Goal: Information Seeking & Learning: Compare options

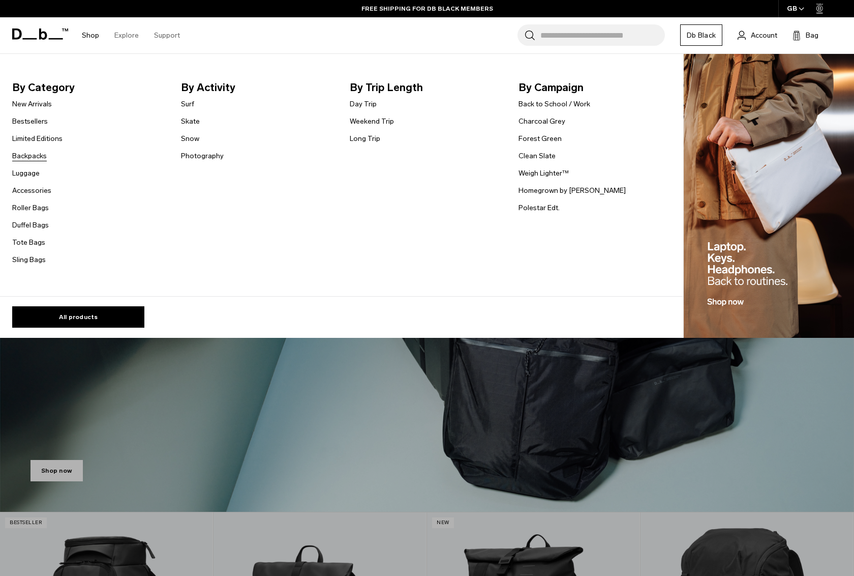
click at [34, 157] on link "Backpacks" at bounding box center [29, 156] width 35 height 11
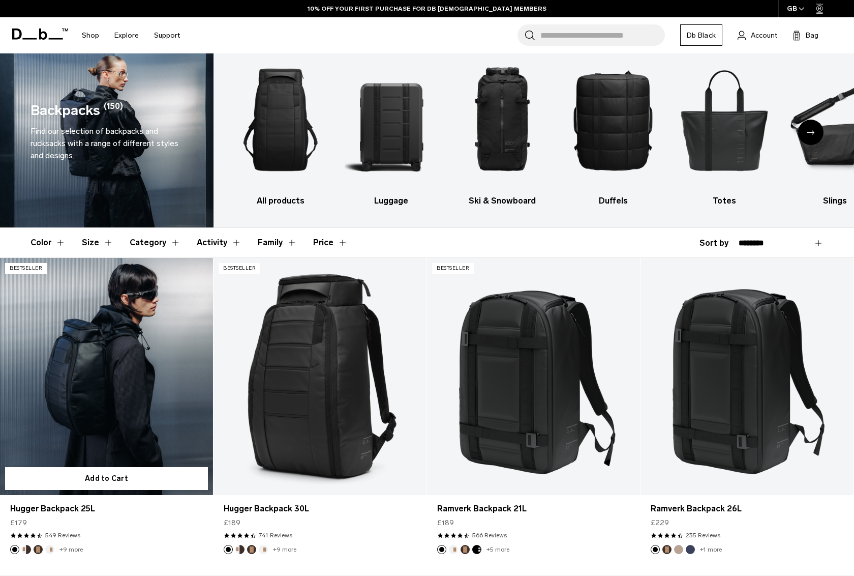
scroll to position [51, 0]
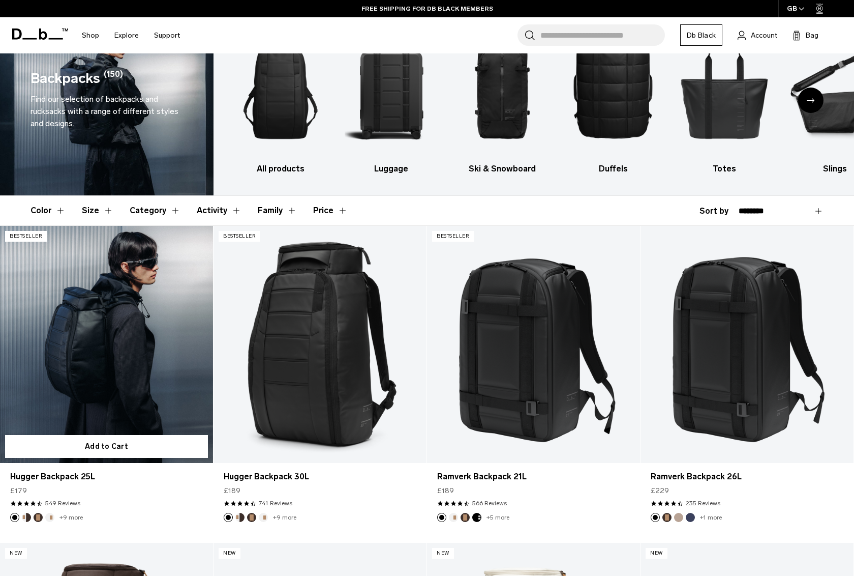
click at [129, 364] on link "Hugger Backpack 25L" at bounding box center [106, 344] width 213 height 237
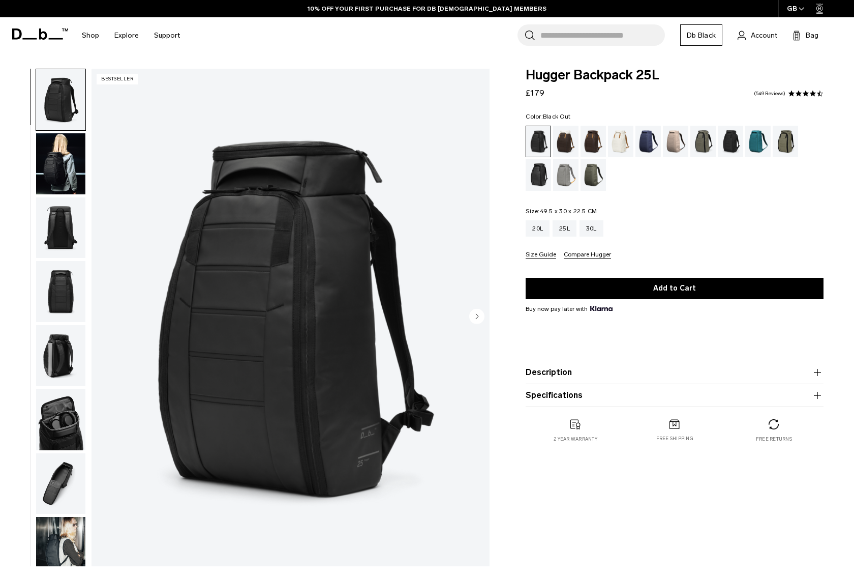
click at [63, 230] on img "button" at bounding box center [60, 227] width 49 height 61
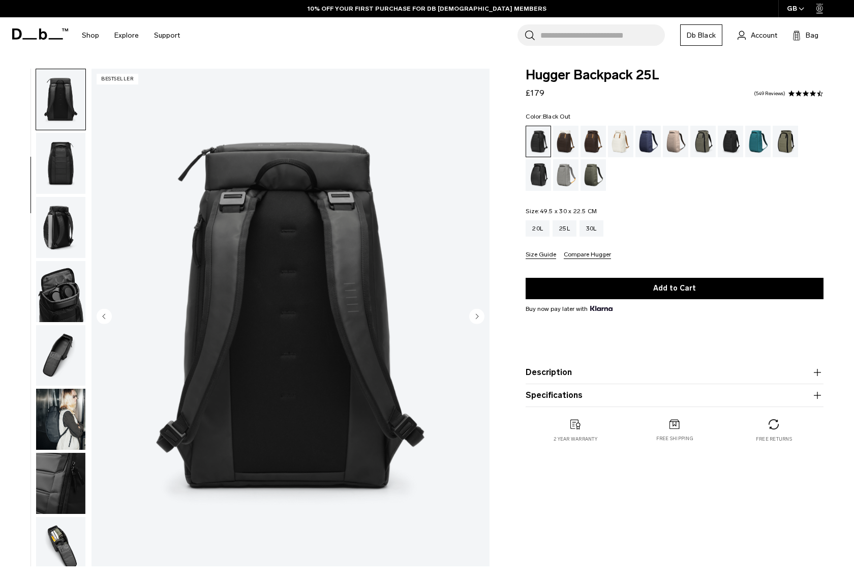
click at [68, 223] on img "button" at bounding box center [60, 227] width 49 height 61
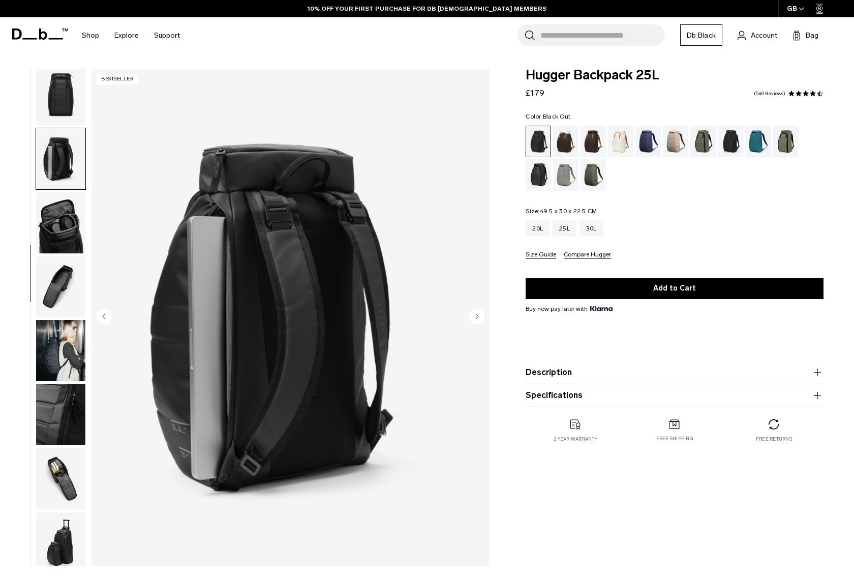
scroll to position [204, 0]
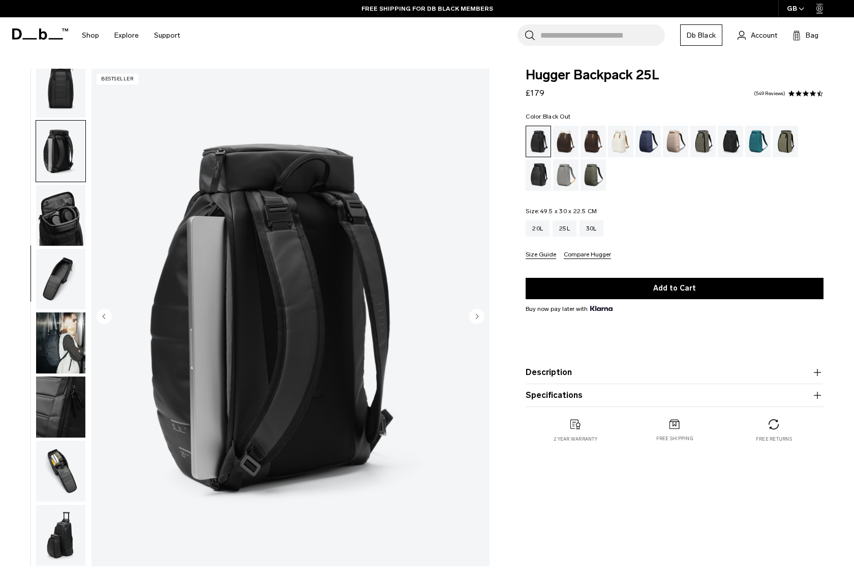
click at [68, 223] on img "button" at bounding box center [60, 215] width 49 height 61
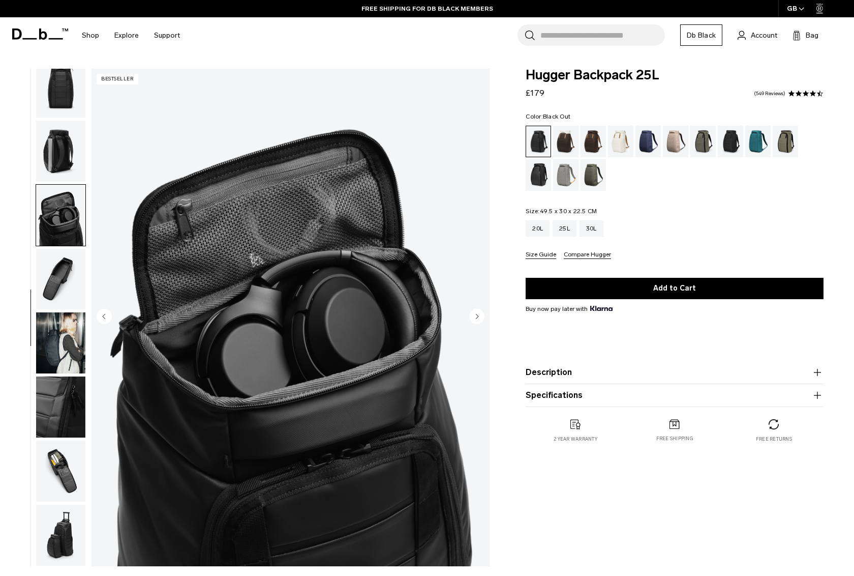
click at [67, 256] on img "button" at bounding box center [60, 279] width 49 height 61
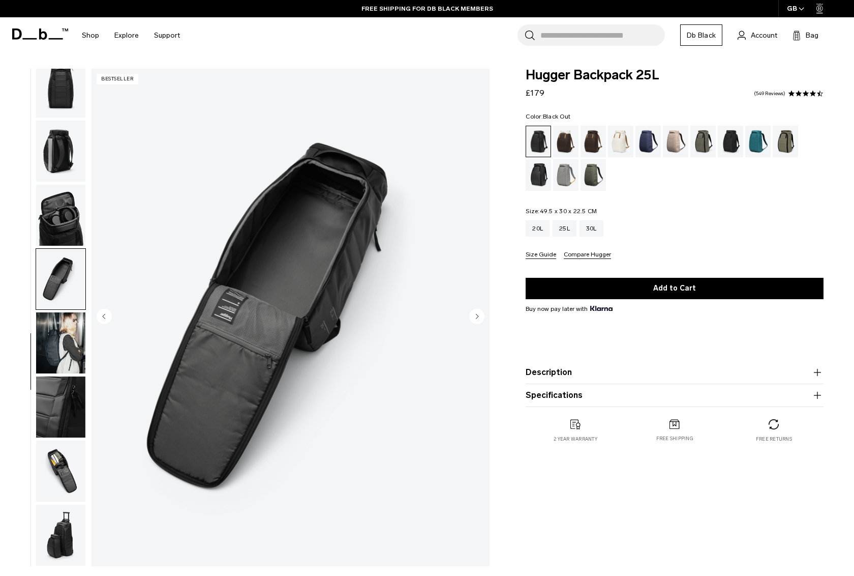
click at [62, 315] on img "button" at bounding box center [60, 342] width 49 height 61
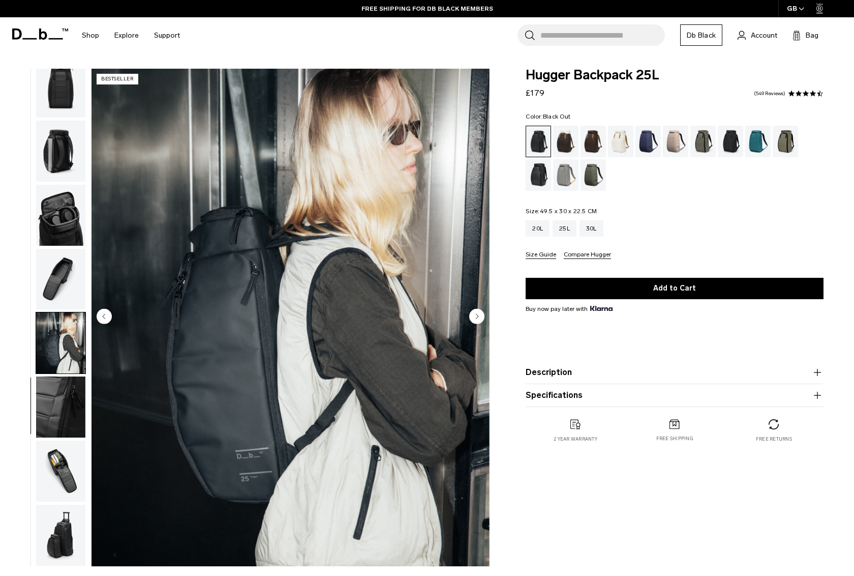
click at [59, 379] on img "button" at bounding box center [60, 406] width 49 height 61
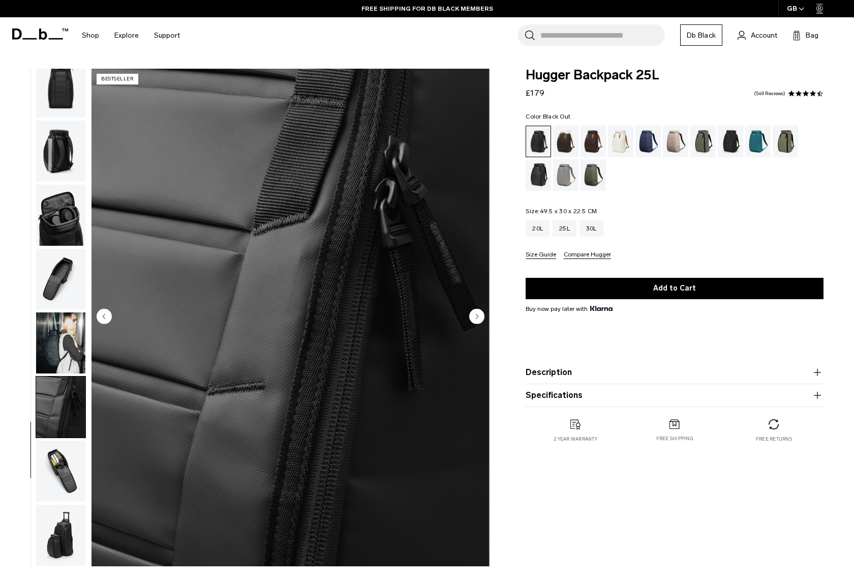
click at [54, 422] on img "button" at bounding box center [60, 406] width 49 height 61
click at [57, 453] on img "button" at bounding box center [60, 470] width 49 height 61
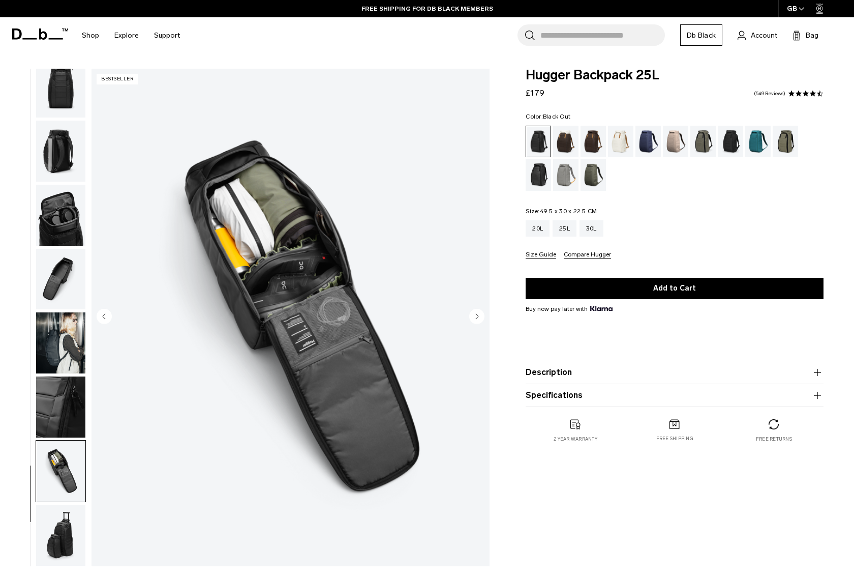
click at [47, 491] on img "button" at bounding box center [60, 470] width 49 height 61
click at [63, 489] on img "button" at bounding box center [60, 470] width 49 height 61
click at [66, 534] on img "button" at bounding box center [60, 534] width 49 height 61
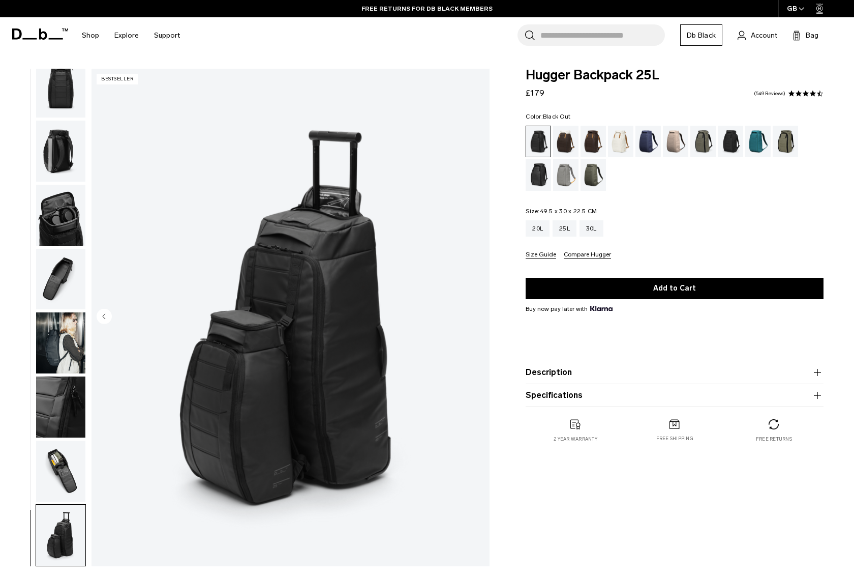
click at [598, 395] on button "Specifications" at bounding box center [675, 395] width 298 height 12
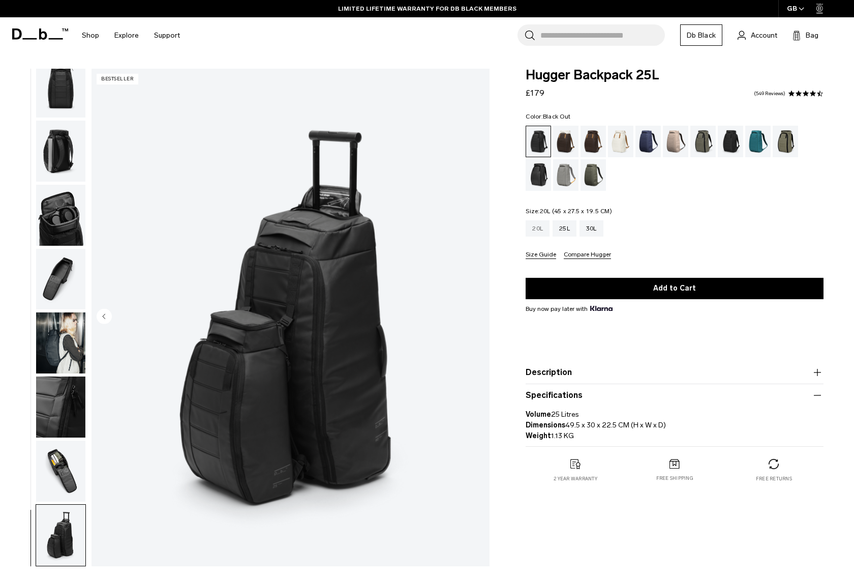
click at [542, 226] on div "20L" at bounding box center [538, 228] width 24 height 16
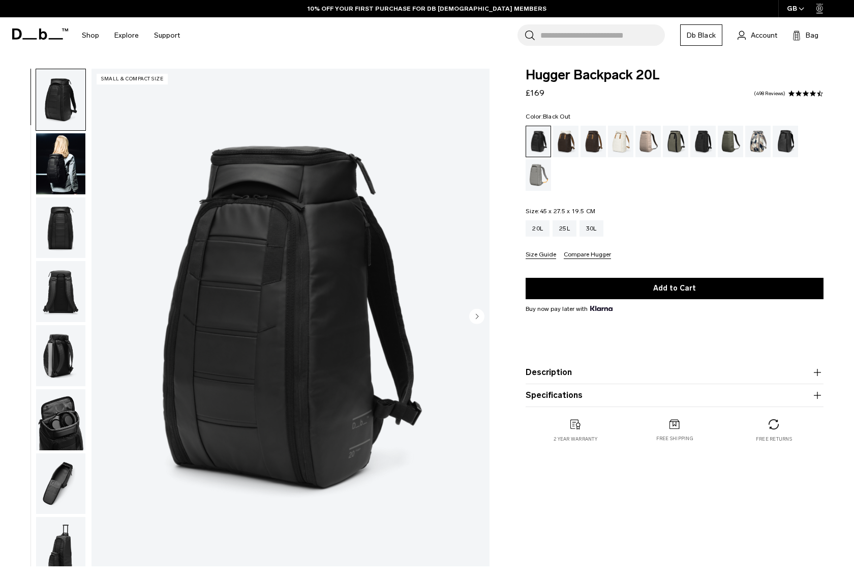
click at [571, 395] on button "Specifications" at bounding box center [675, 395] width 298 height 12
click at [593, 224] on div "30L" at bounding box center [592, 228] width 24 height 16
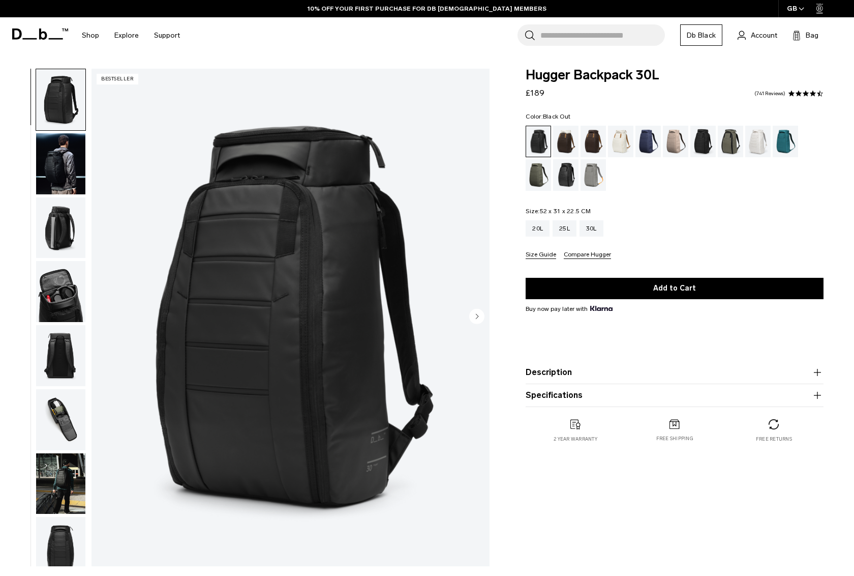
click at [582, 399] on button "Specifications" at bounding box center [675, 395] width 298 height 12
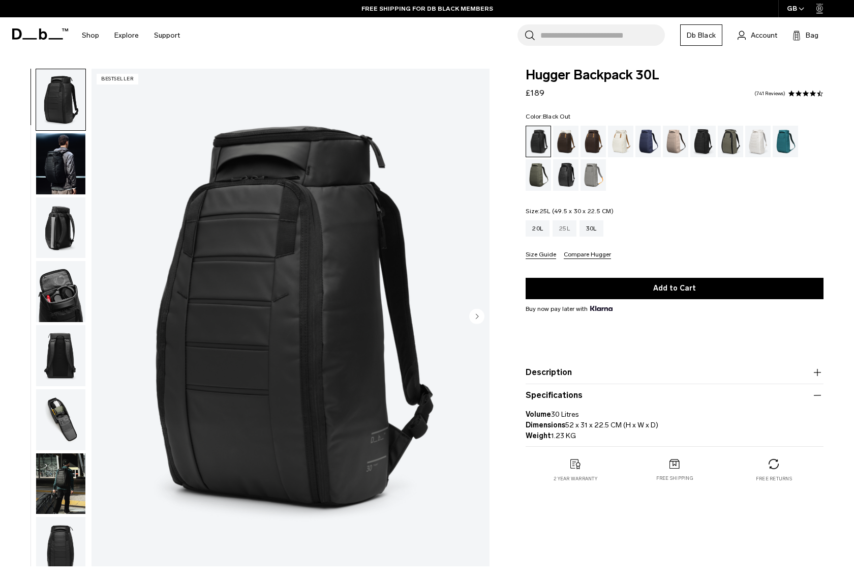
click at [564, 225] on div "25L" at bounding box center [565, 228] width 24 height 16
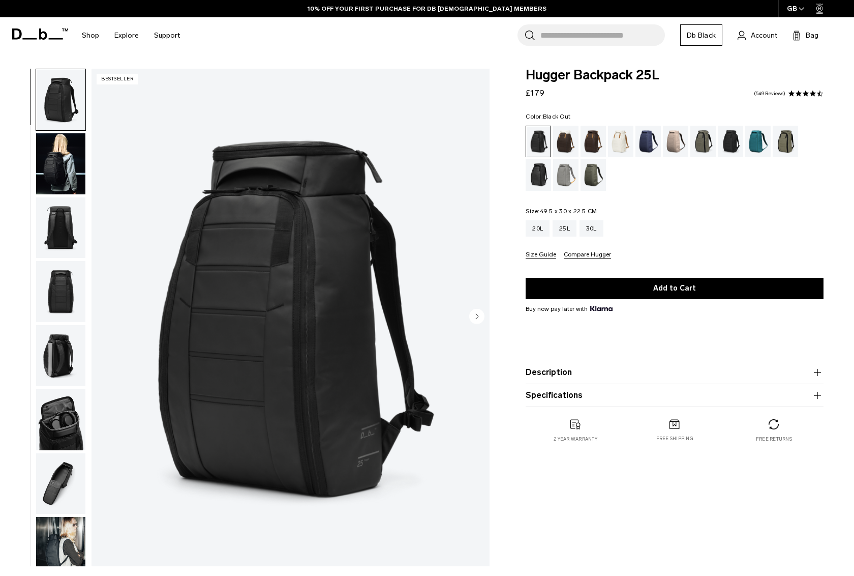
click at [545, 257] on button "Size Guide" at bounding box center [541, 255] width 31 height 8
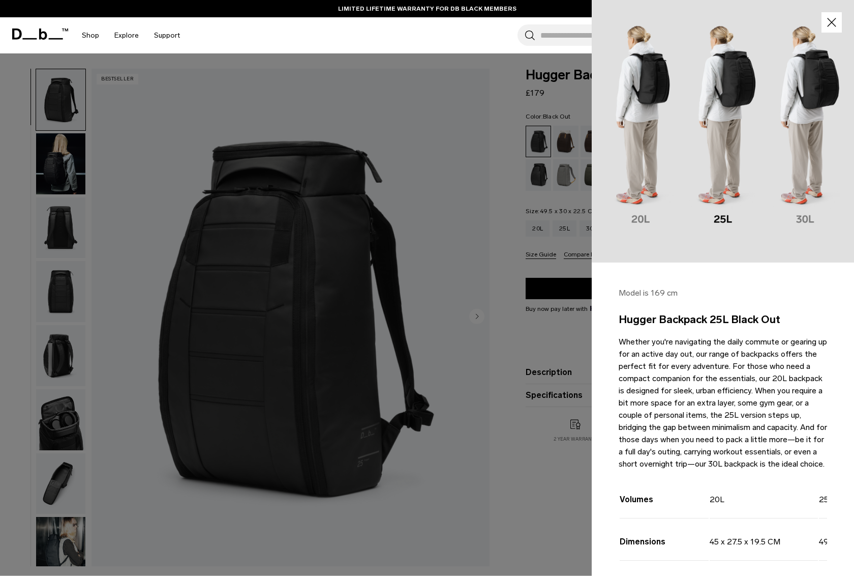
click at [456, 198] on div at bounding box center [427, 288] width 854 height 576
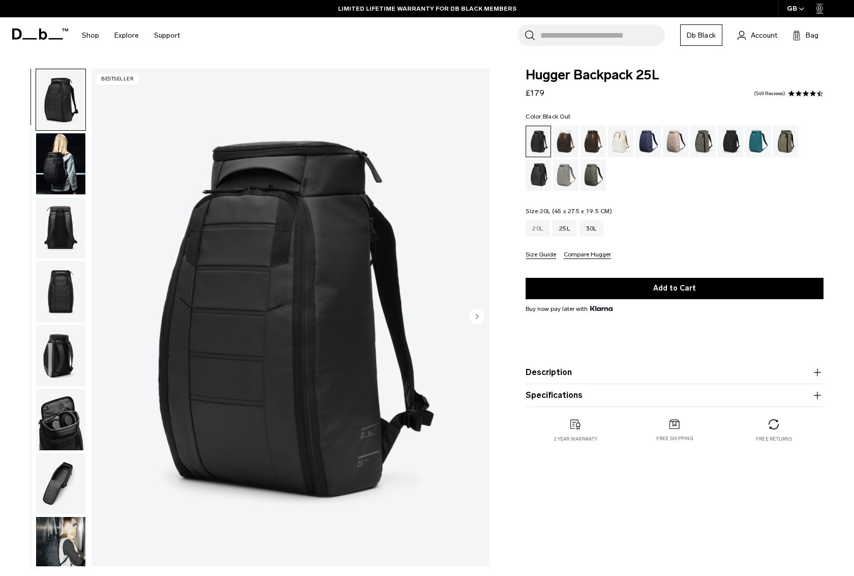
click at [533, 226] on div "20L" at bounding box center [538, 228] width 24 height 16
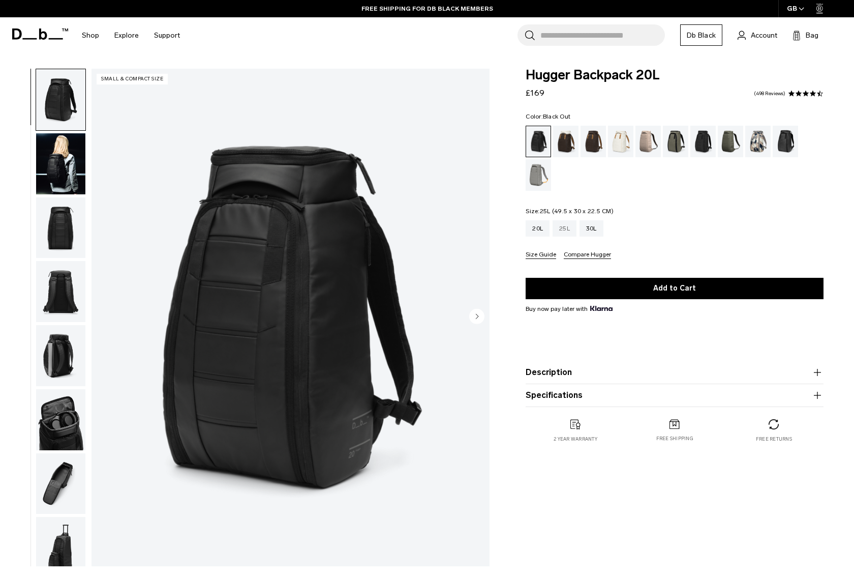
click at [562, 235] on div "25L" at bounding box center [565, 228] width 24 height 16
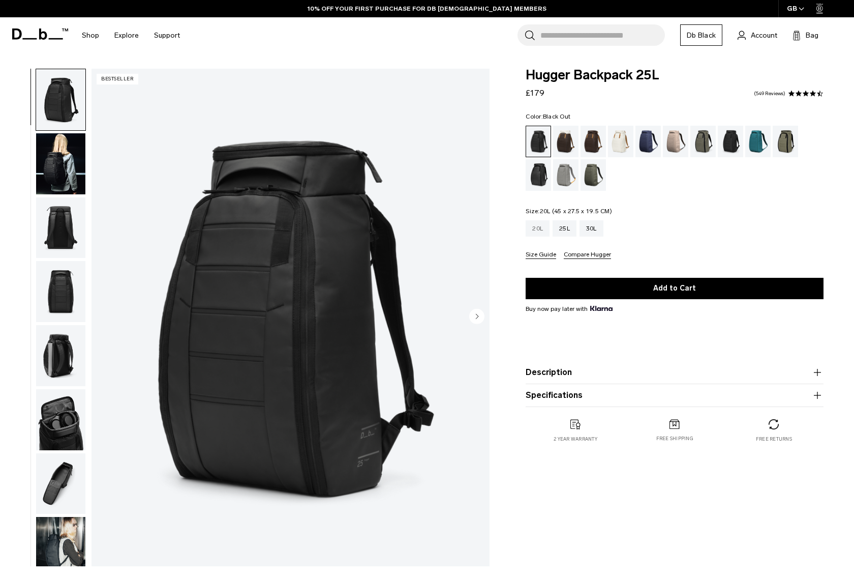
drag, startPoint x: 0, startPoint y: 0, endPoint x: 533, endPoint y: 234, distance: 582.0
click at [533, 234] on div "20L" at bounding box center [538, 228] width 24 height 16
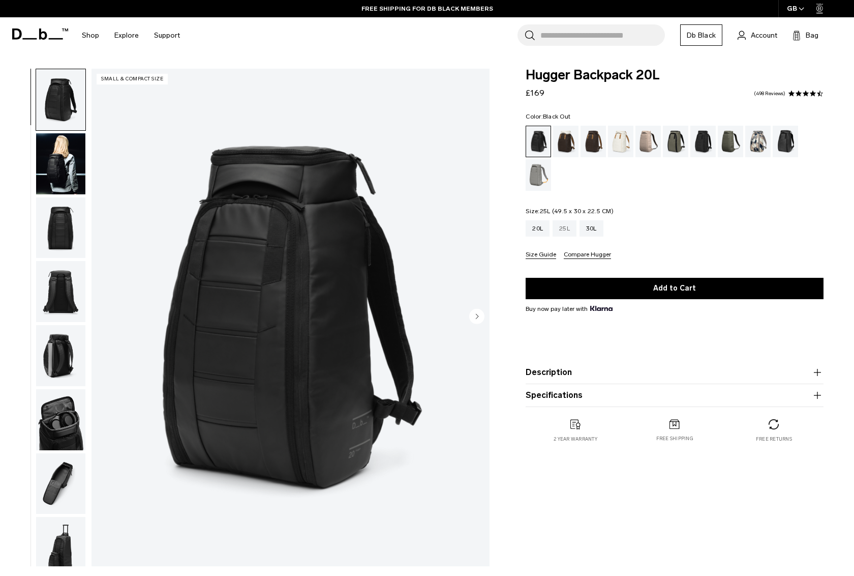
click at [562, 230] on div "25L" at bounding box center [565, 228] width 24 height 16
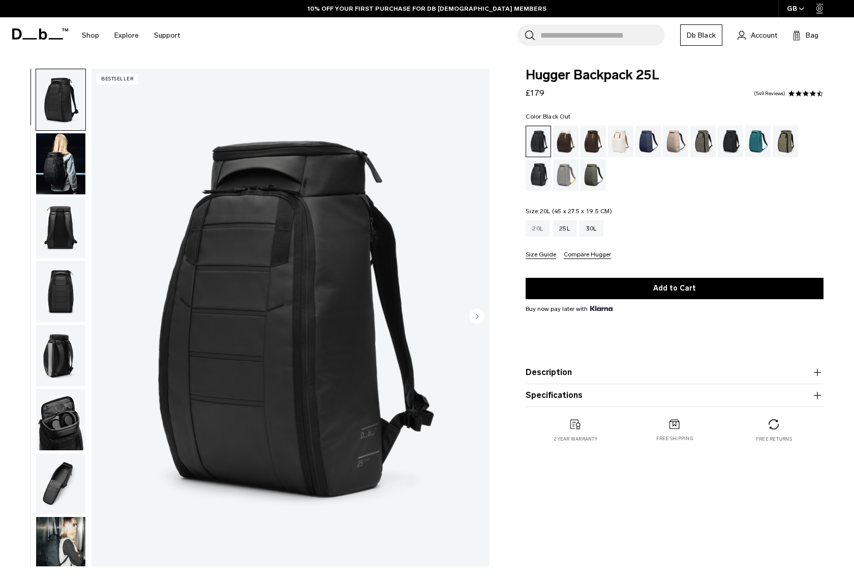
click at [540, 229] on div "20L" at bounding box center [538, 228] width 24 height 16
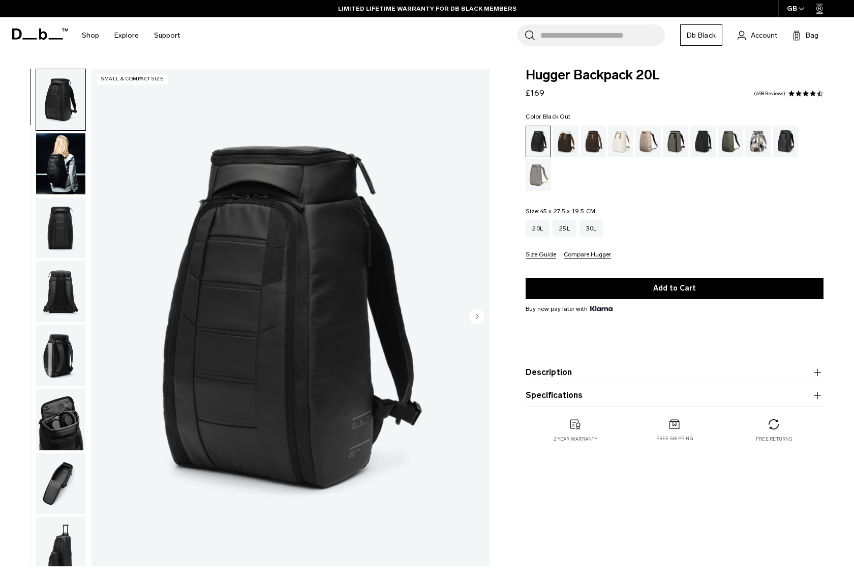
click at [542, 254] on button "Size Guide" at bounding box center [541, 255] width 31 height 8
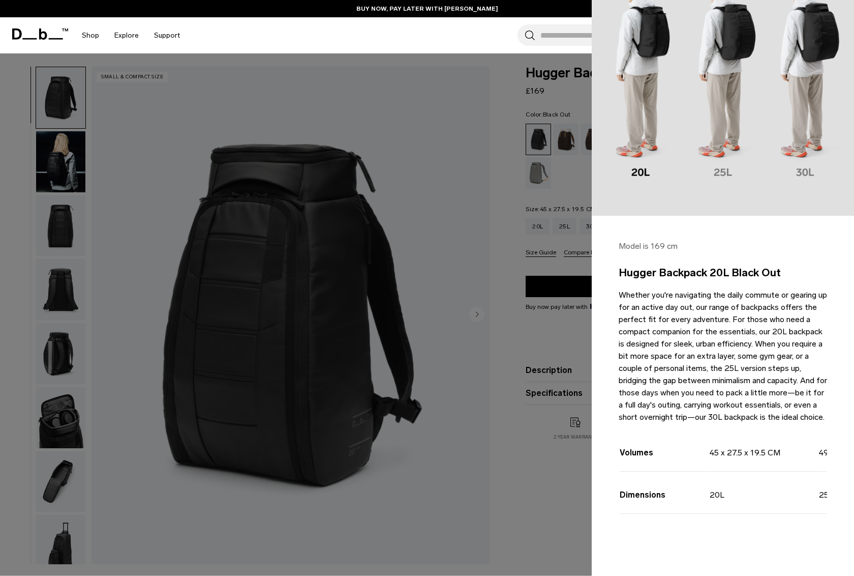
scroll to position [203, 0]
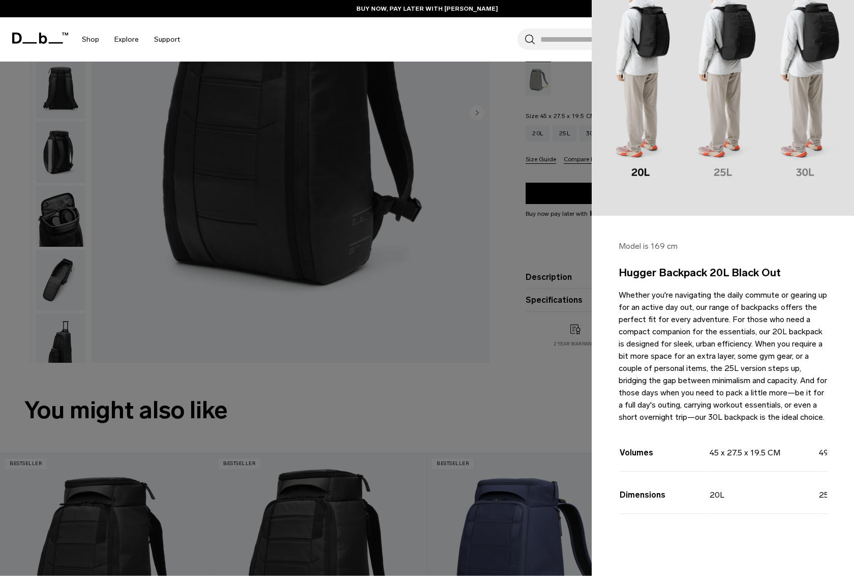
click at [464, 338] on div at bounding box center [427, 288] width 854 height 576
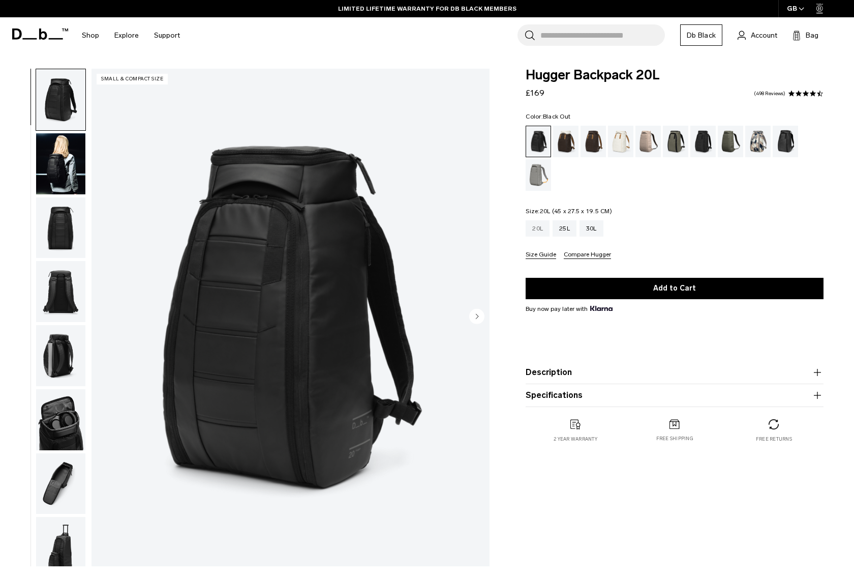
scroll to position [0, 0]
click at [539, 224] on div "20L" at bounding box center [538, 228] width 24 height 16
click at [564, 394] on button "Specifications" at bounding box center [675, 395] width 298 height 12
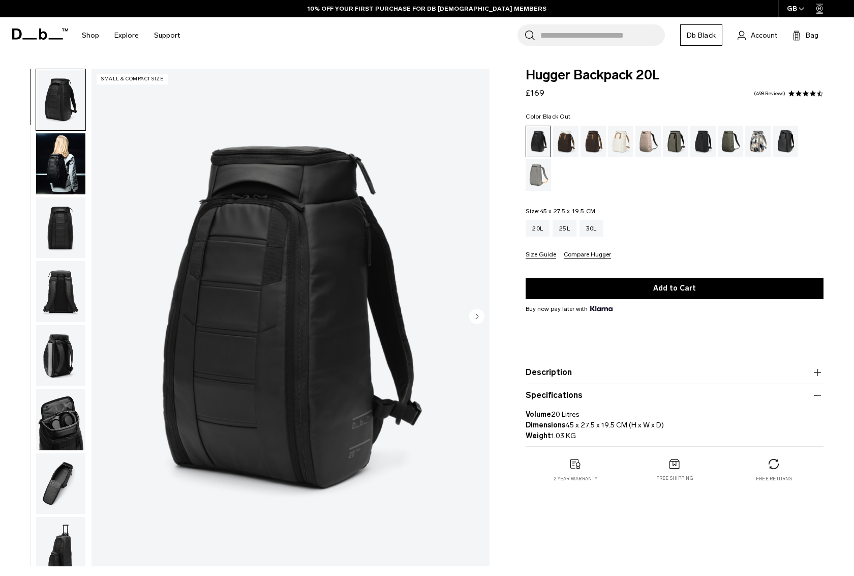
click at [561, 375] on button "Description" at bounding box center [675, 372] width 298 height 12
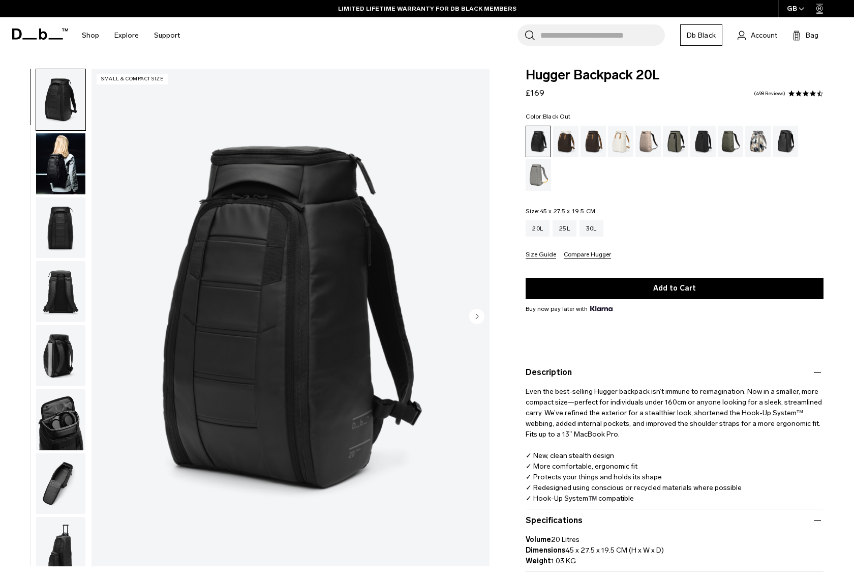
click at [61, 376] on img "button" at bounding box center [60, 355] width 49 height 61
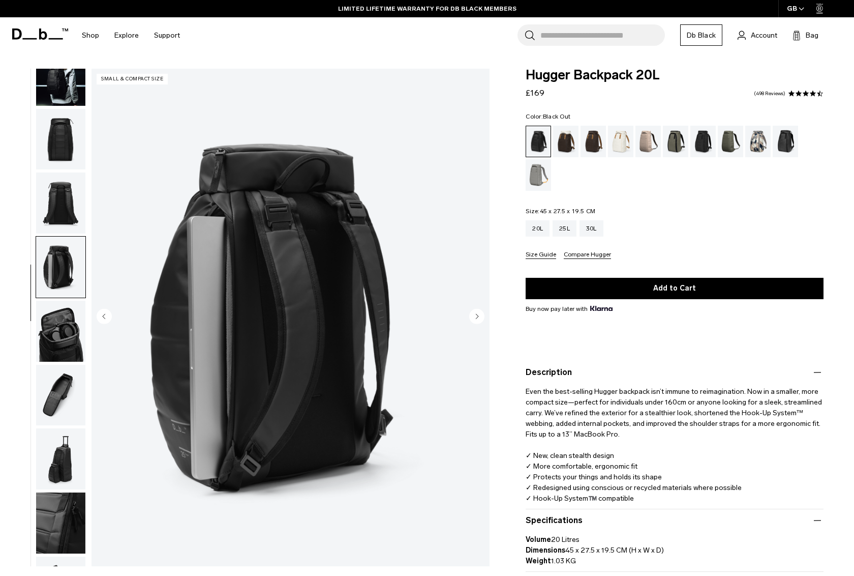
scroll to position [140, 0]
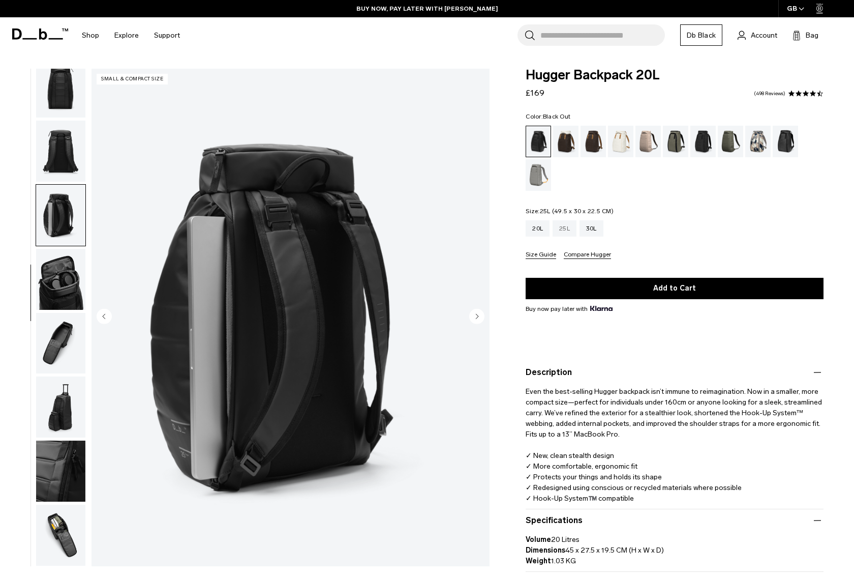
click at [568, 229] on div "25L" at bounding box center [565, 228] width 24 height 16
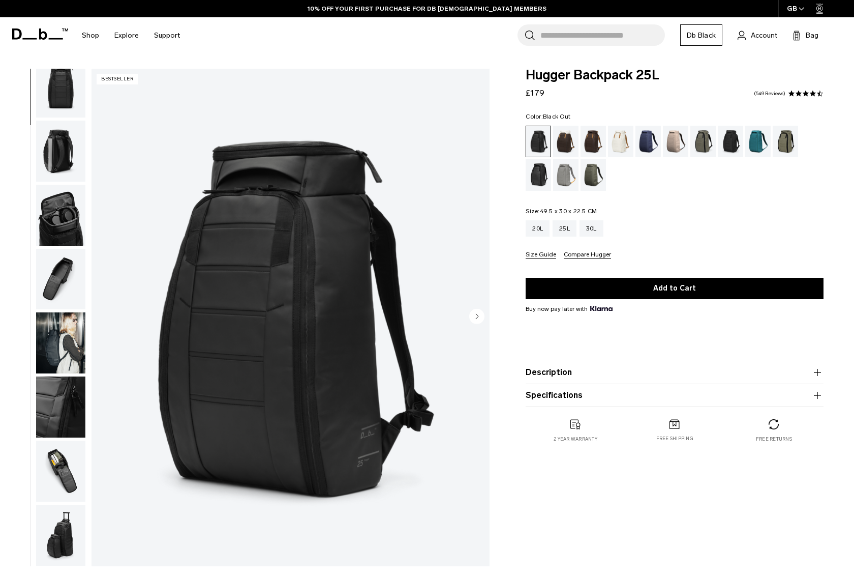
click at [64, 353] on img "button" at bounding box center [60, 342] width 49 height 61
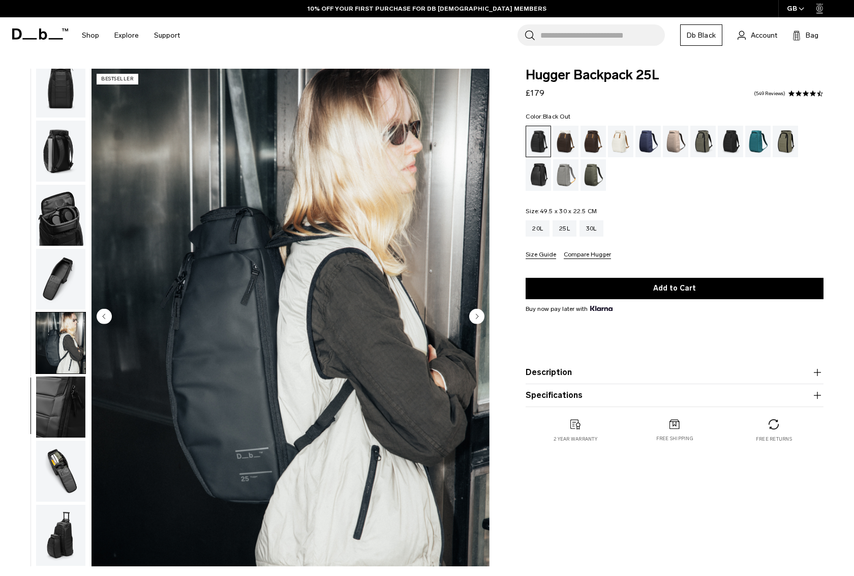
click at [70, 396] on img "button" at bounding box center [60, 406] width 49 height 61
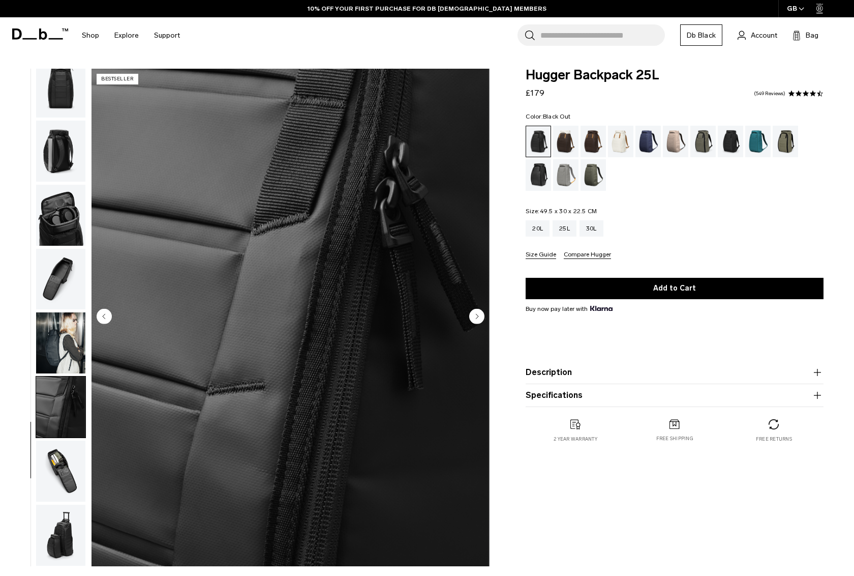
click at [52, 450] on img "button" at bounding box center [60, 470] width 49 height 61
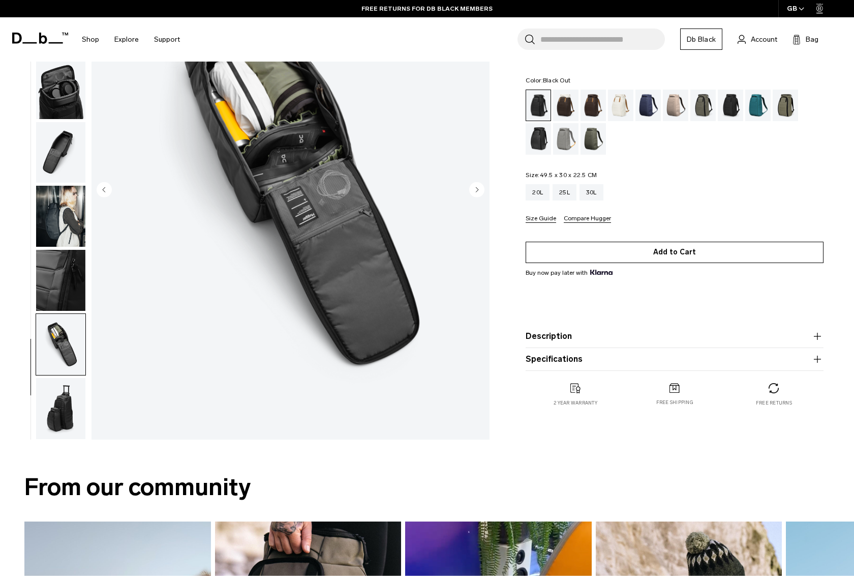
scroll to position [153, 0]
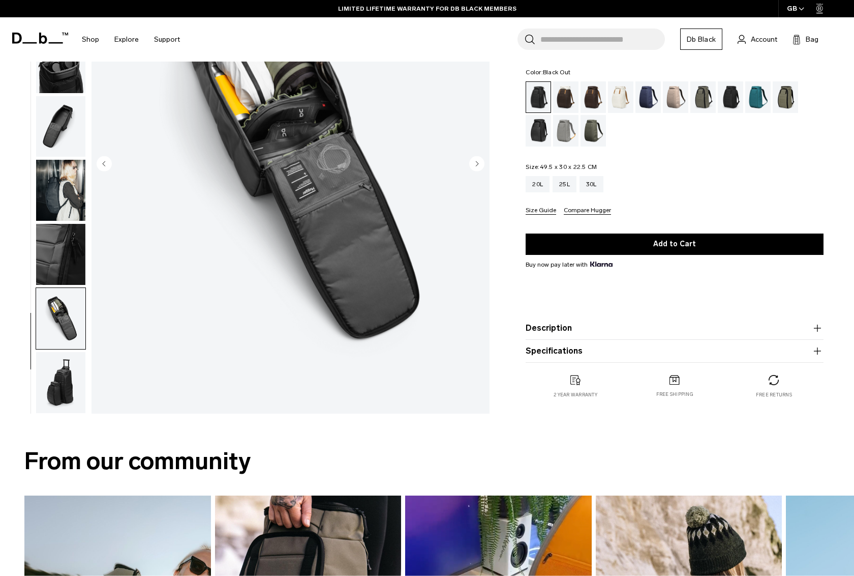
click at [540, 328] on button "Description" at bounding box center [675, 328] width 298 height 12
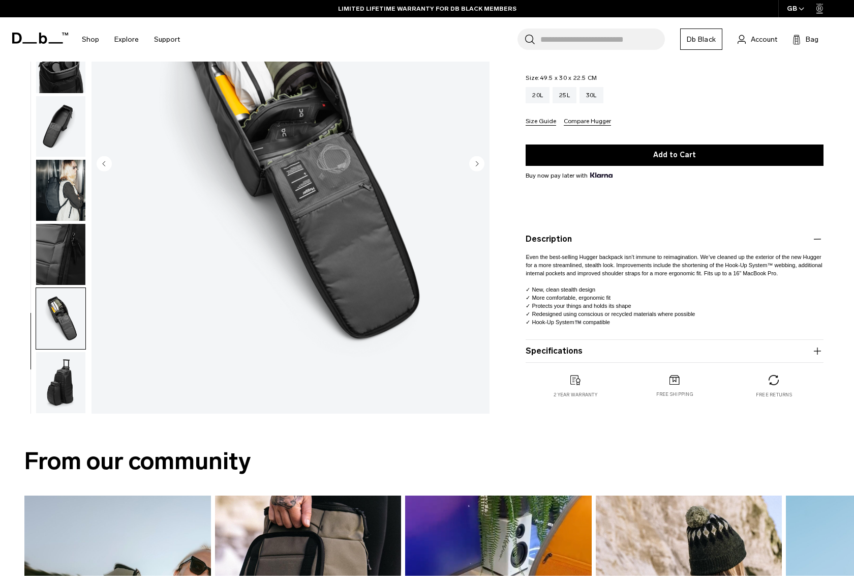
click at [575, 355] on button "Specifications" at bounding box center [675, 351] width 298 height 12
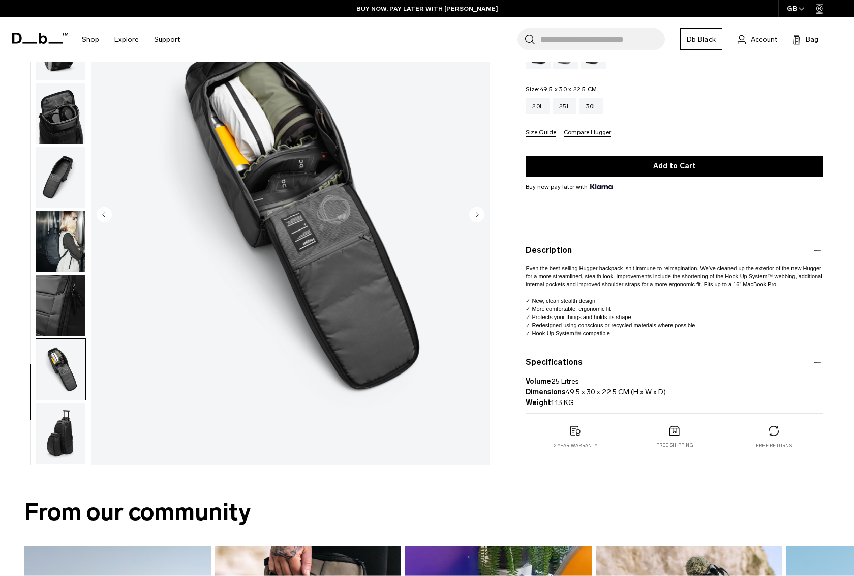
scroll to position [0, 0]
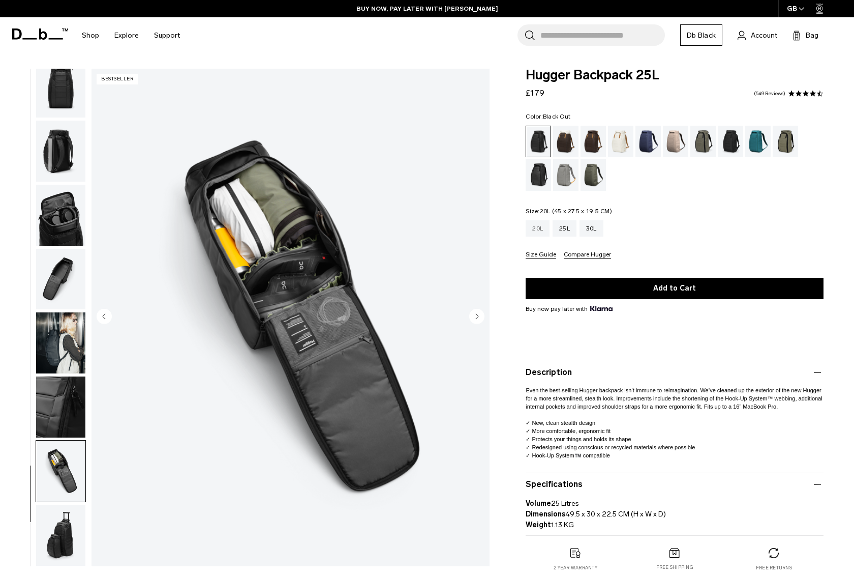
click at [537, 225] on div "20L" at bounding box center [538, 228] width 24 height 16
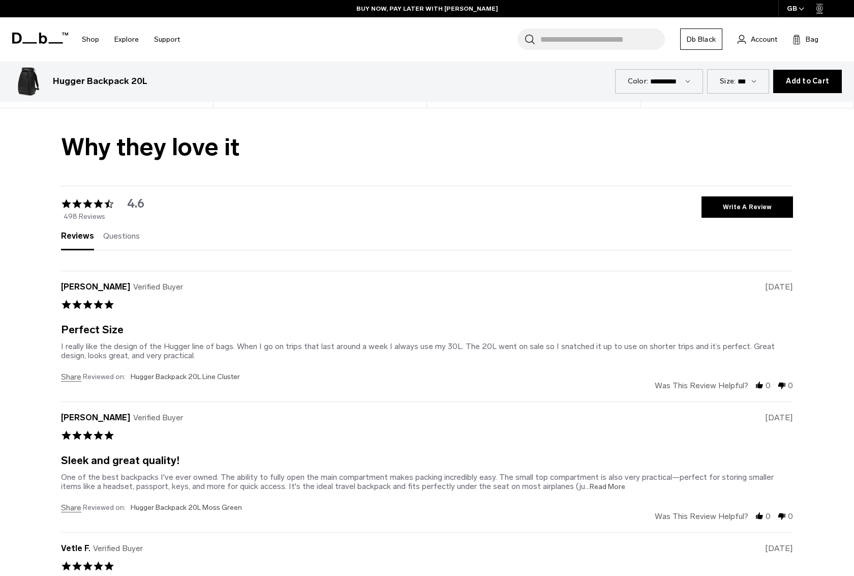
scroll to position [2949, 0]
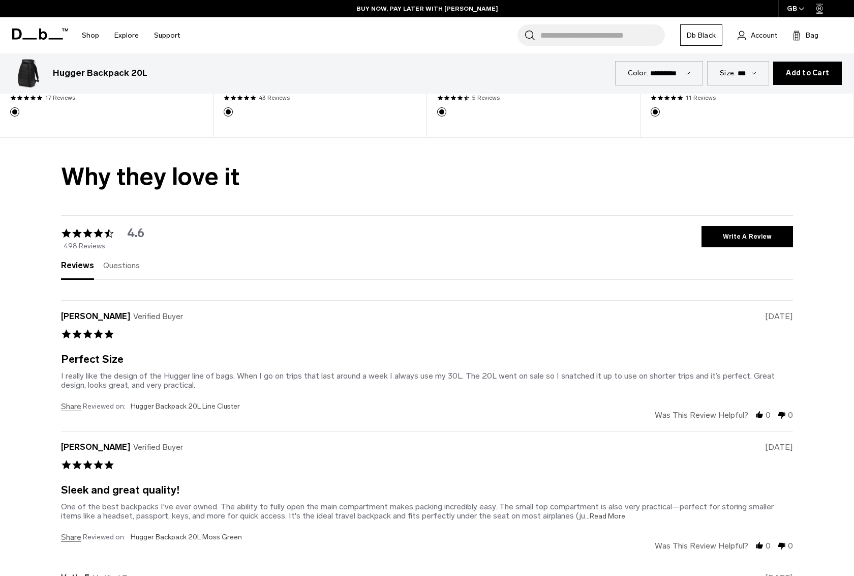
click at [119, 261] on span "Questions" at bounding box center [121, 265] width 37 height 10
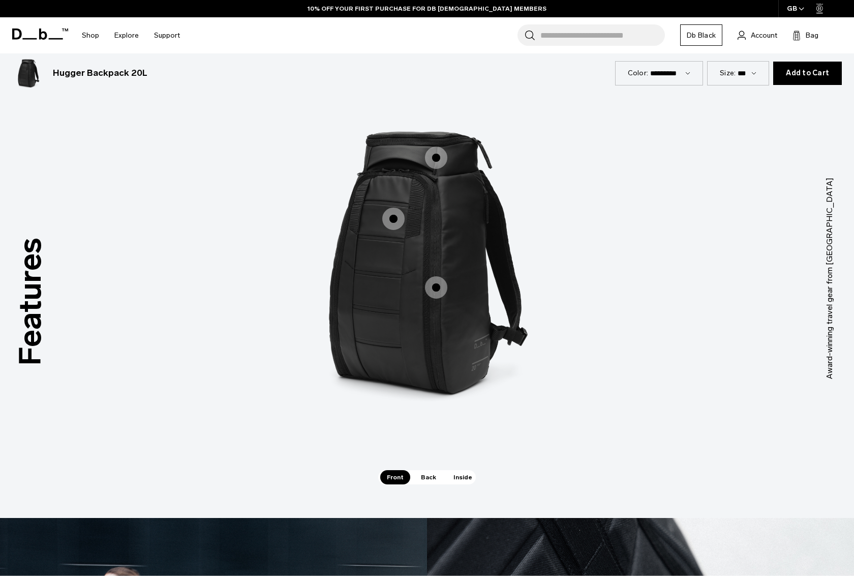
scroll to position [1316, 0]
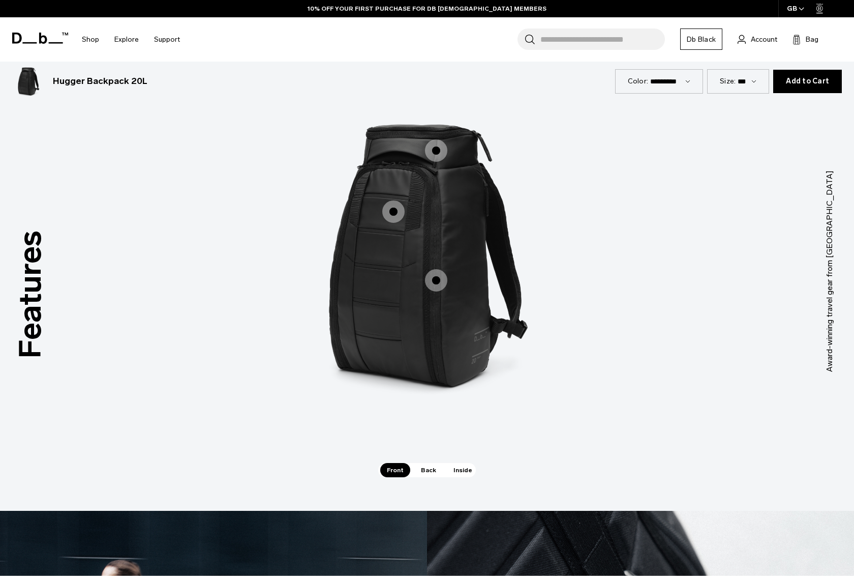
click at [441, 278] on span "1 / 3" at bounding box center [436, 280] width 22 height 22
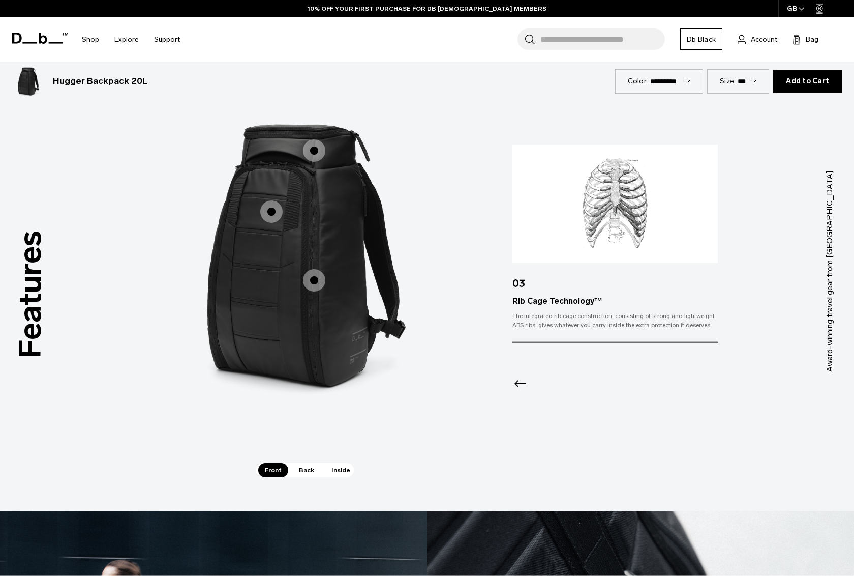
click at [269, 210] on span "1 / 3" at bounding box center [271, 211] width 22 height 22
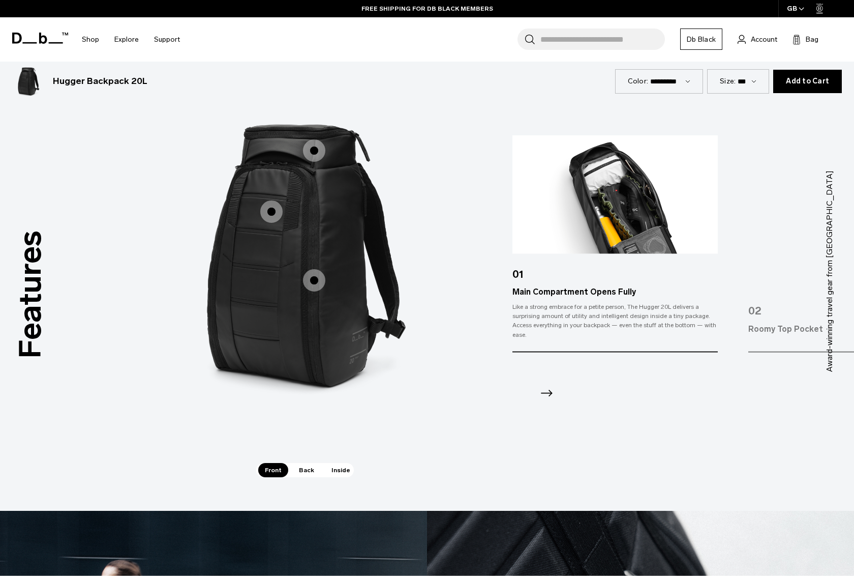
click at [314, 157] on span "1 / 3" at bounding box center [314, 150] width 22 height 22
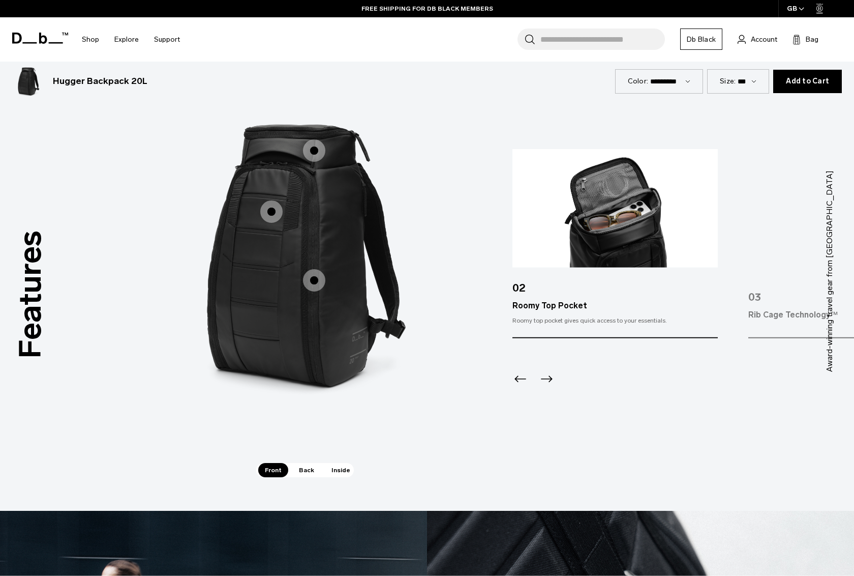
click at [264, 214] on span "1 / 3" at bounding box center [271, 211] width 22 height 22
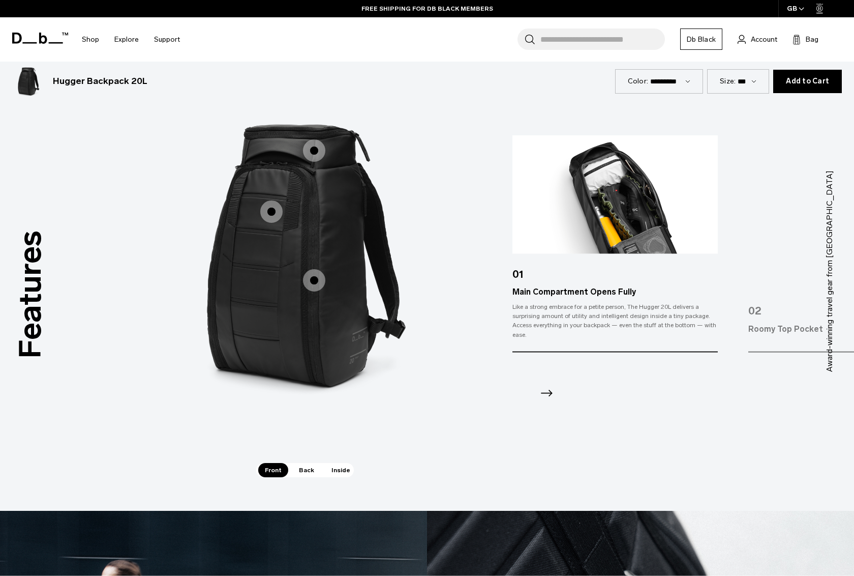
click at [317, 280] on span "1 / 3" at bounding box center [314, 280] width 22 height 22
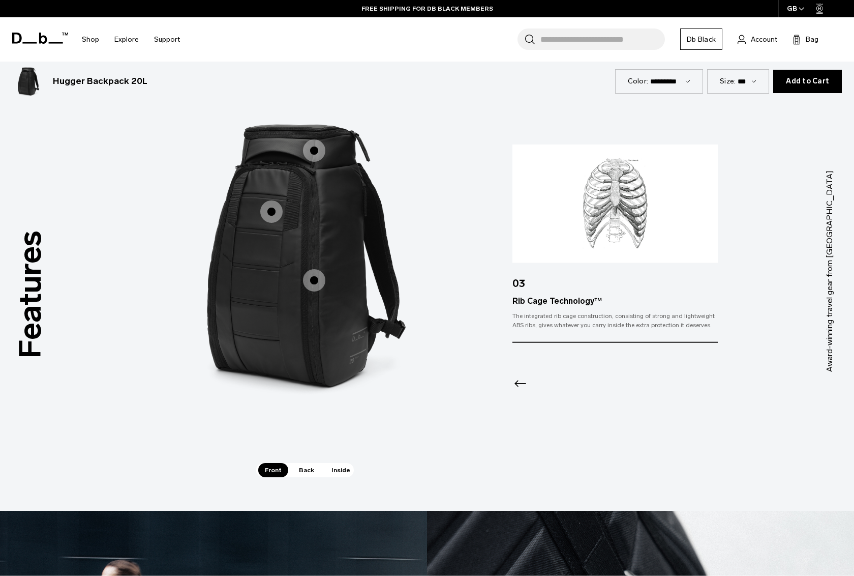
click at [273, 221] on span "1 / 3" at bounding box center [271, 211] width 22 height 22
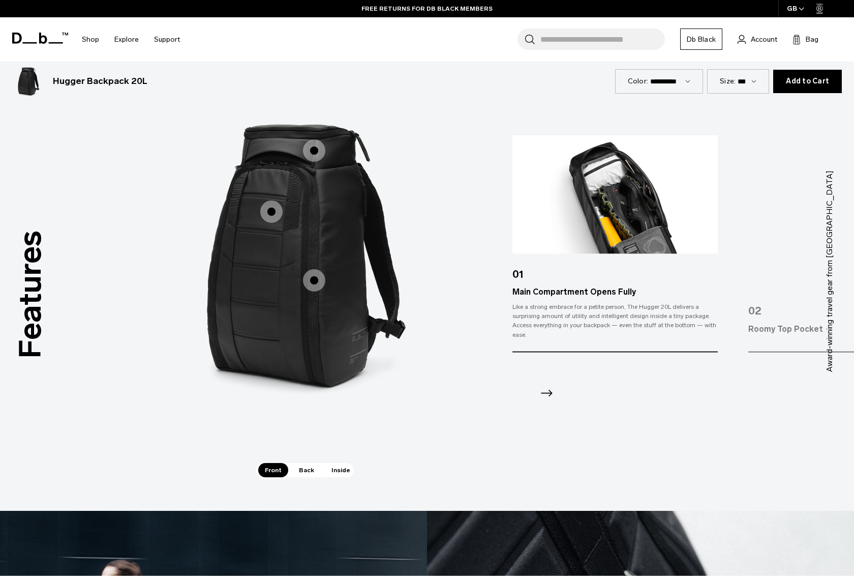
click at [316, 154] on span "1 / 3" at bounding box center [314, 150] width 22 height 22
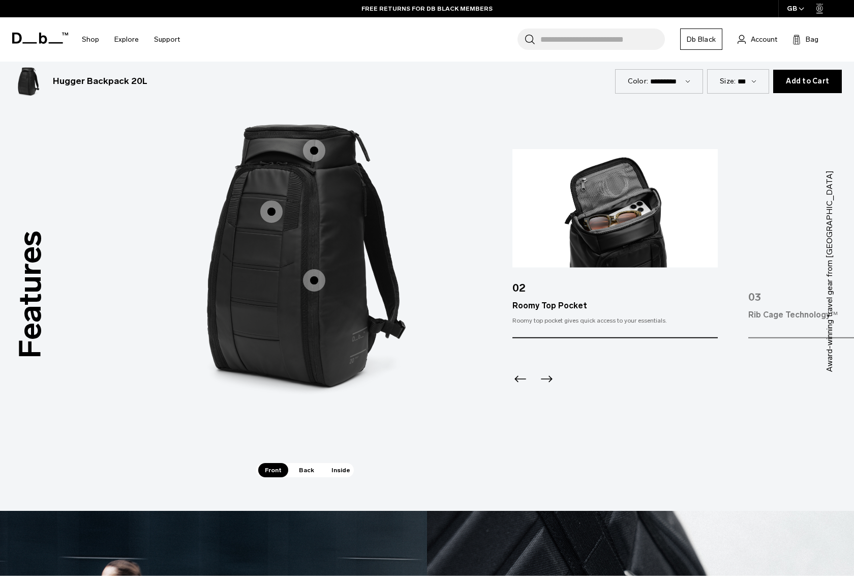
click at [265, 213] on span "1 / 3" at bounding box center [271, 211] width 22 height 22
click at [309, 277] on span "1 / 3" at bounding box center [314, 280] width 22 height 22
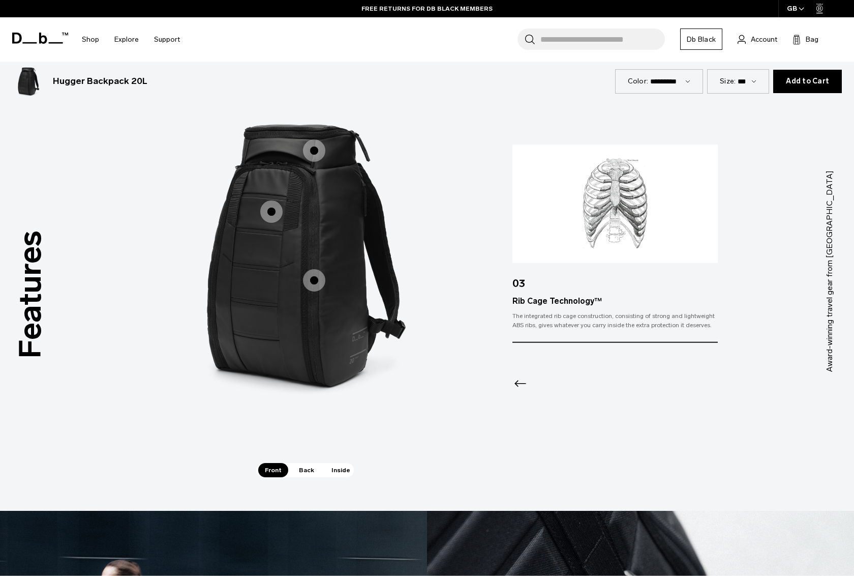
click at [267, 219] on span "1 / 3" at bounding box center [271, 211] width 22 height 22
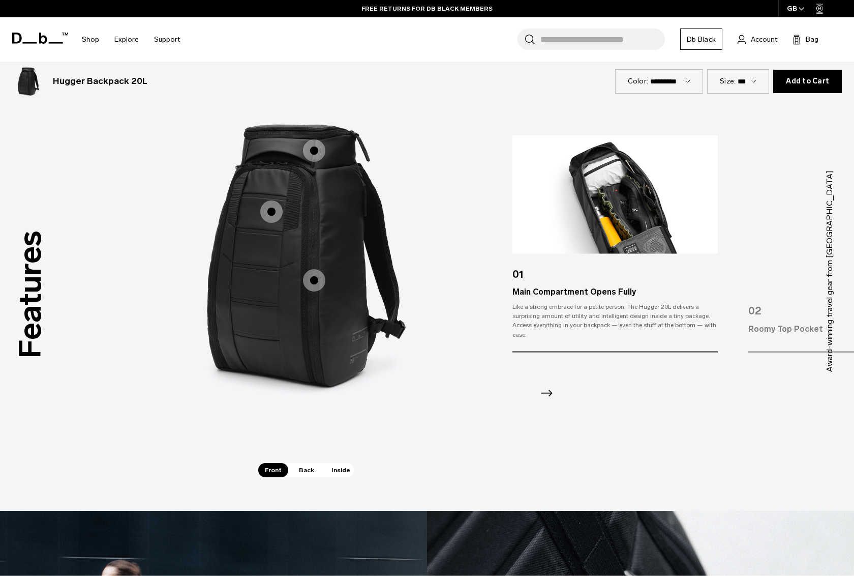
click at [317, 154] on span "1 / 3" at bounding box center [314, 150] width 22 height 22
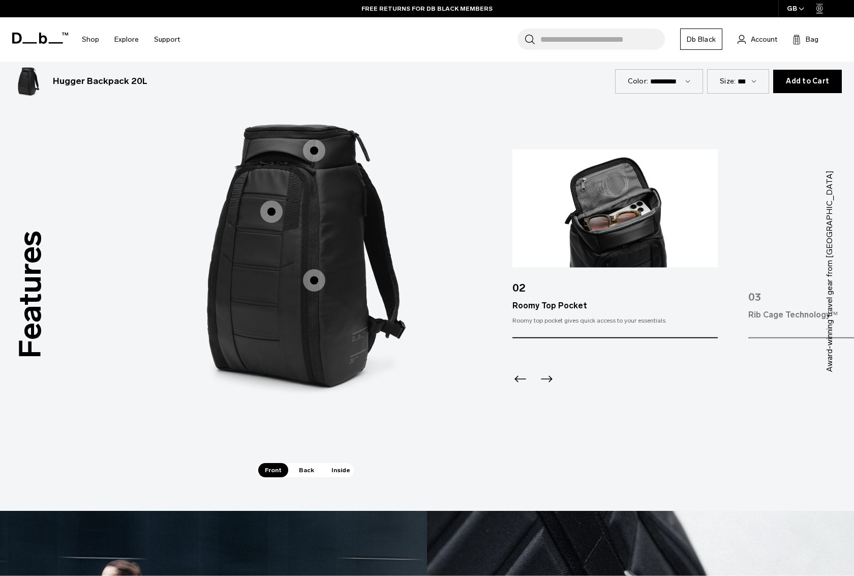
click at [261, 211] on span "1 / 3" at bounding box center [271, 211] width 22 height 22
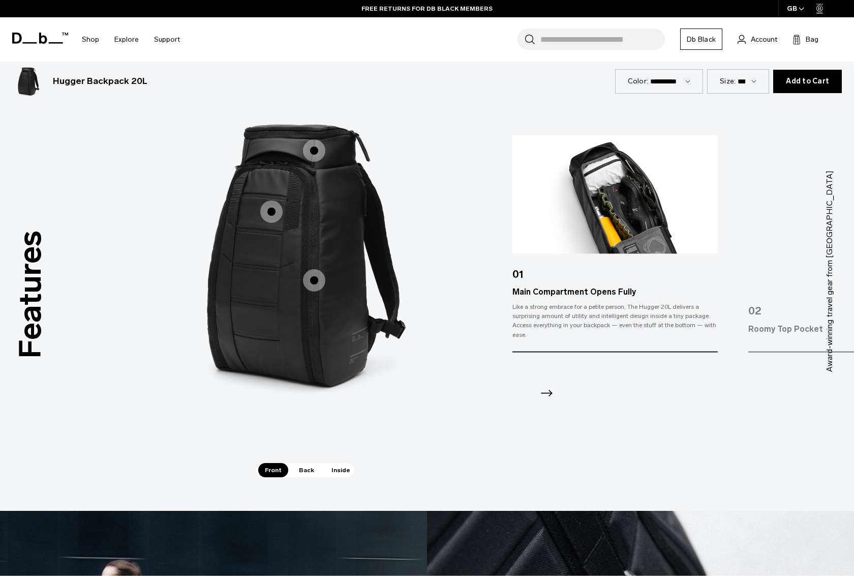
click at [317, 276] on span "1 / 3" at bounding box center [314, 280] width 22 height 22
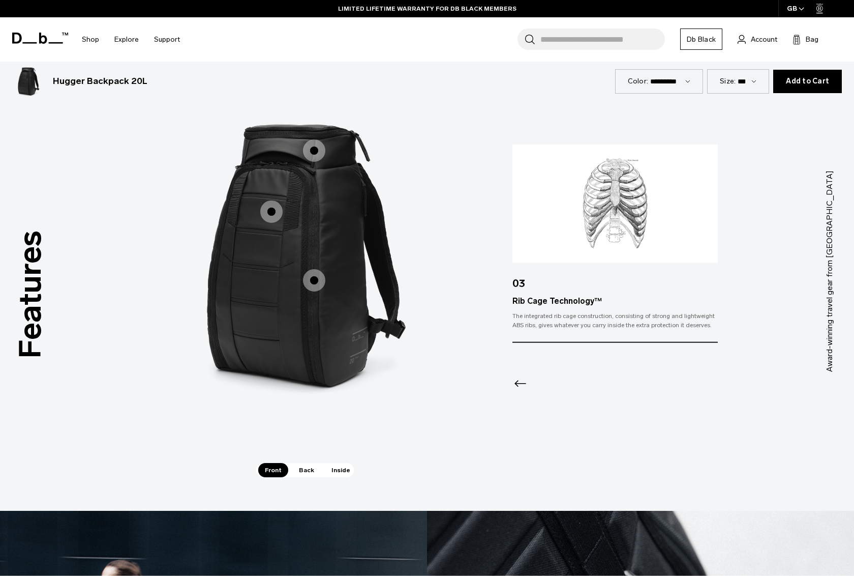
click at [263, 206] on span "1 / 3" at bounding box center [271, 211] width 22 height 22
click at [281, 213] on span "1 / 3" at bounding box center [271, 211] width 22 height 22
click at [280, 211] on span "1 / 3" at bounding box center [271, 211] width 22 height 22
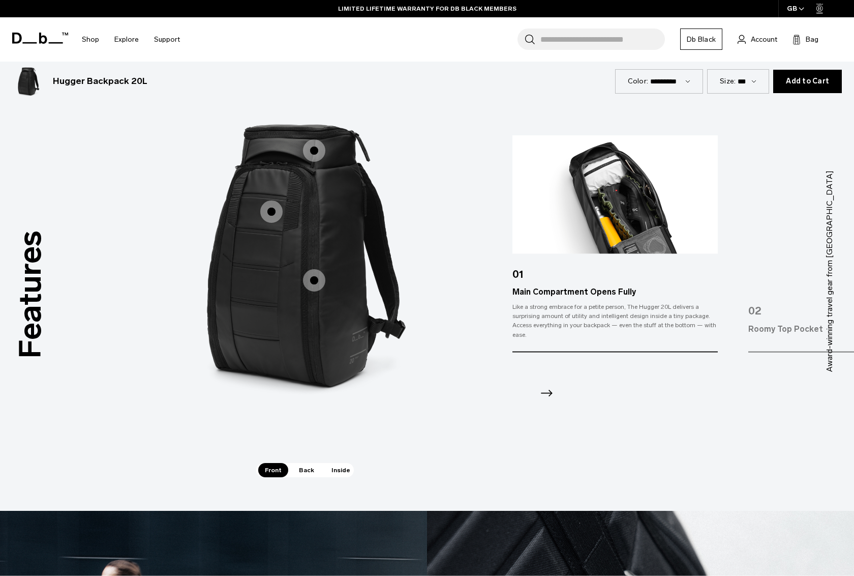
click at [319, 154] on span "1 / 3" at bounding box center [314, 150] width 22 height 22
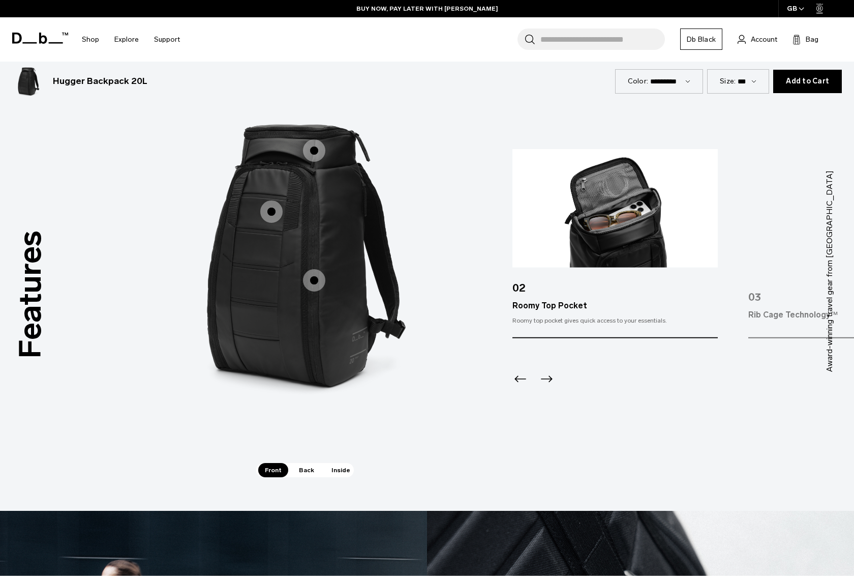
click at [318, 281] on span "1 / 3" at bounding box center [314, 280] width 22 height 22
click at [275, 211] on span "1 / 3" at bounding box center [271, 211] width 22 height 22
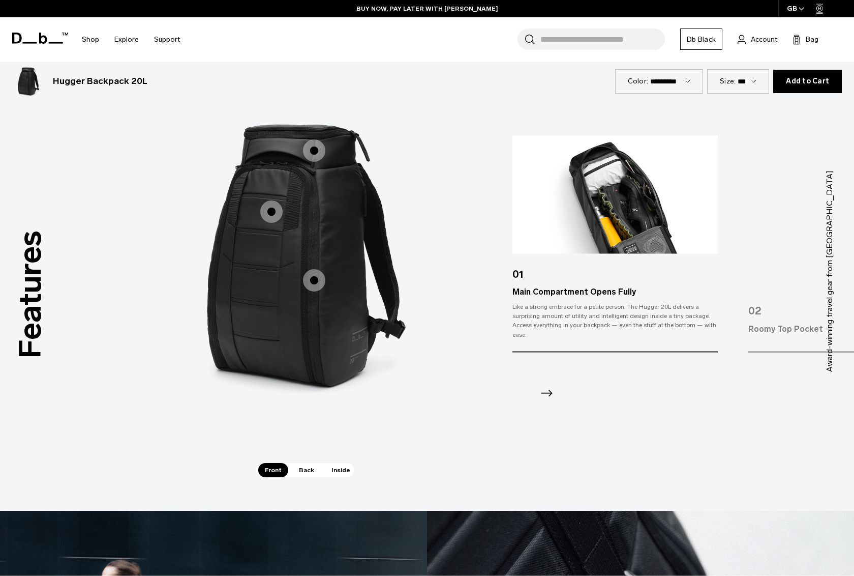
click at [317, 281] on span "1 / 3" at bounding box center [314, 280] width 22 height 22
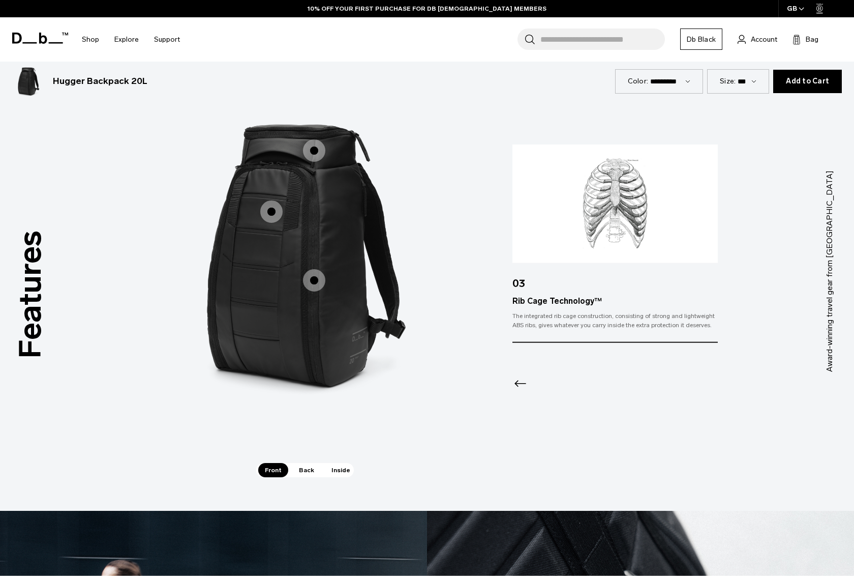
click at [264, 207] on span "1 / 3" at bounding box center [271, 211] width 22 height 22
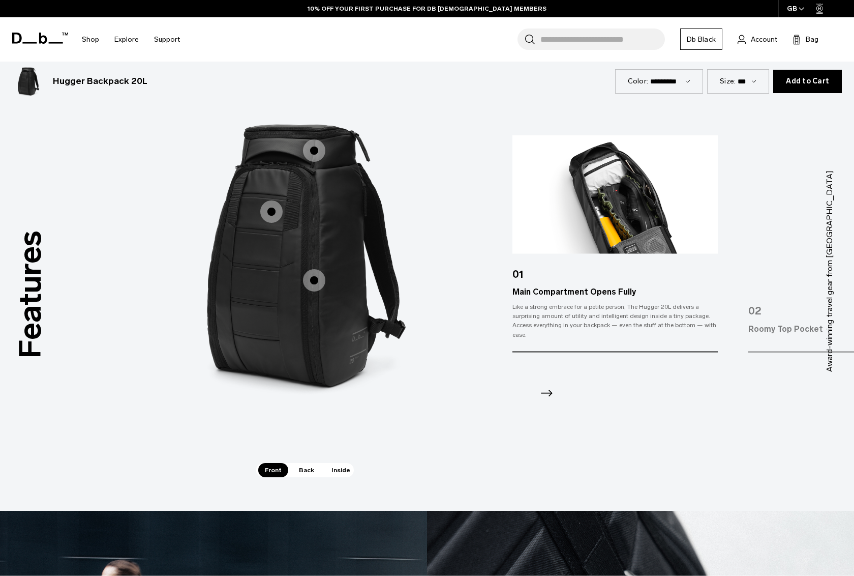
click at [316, 148] on span "1 / 3" at bounding box center [314, 150] width 22 height 22
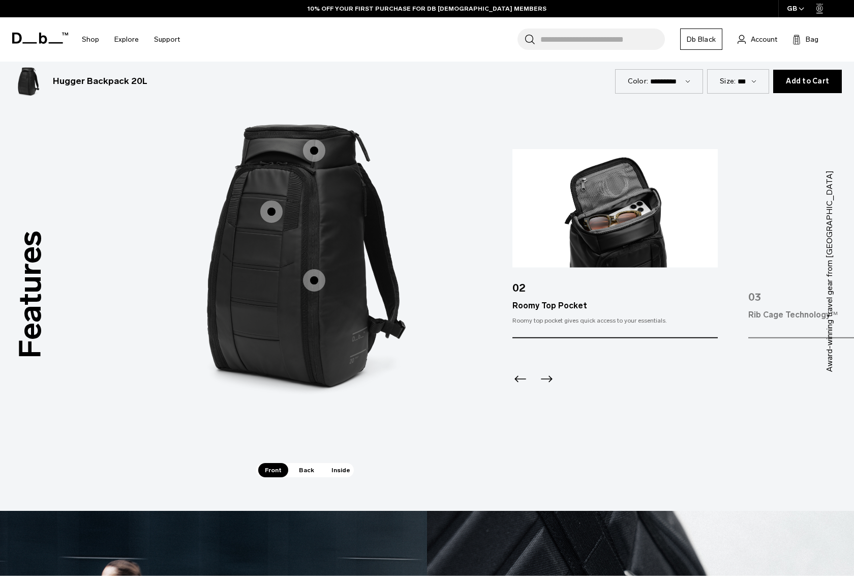
click at [272, 212] on span "1 / 3" at bounding box center [271, 211] width 22 height 22
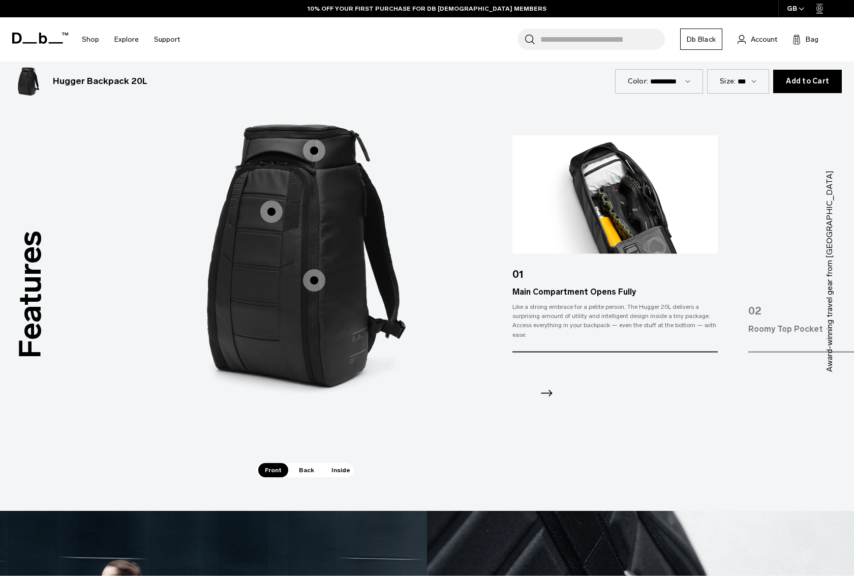
click at [317, 281] on span "1 / 3" at bounding box center [314, 280] width 22 height 22
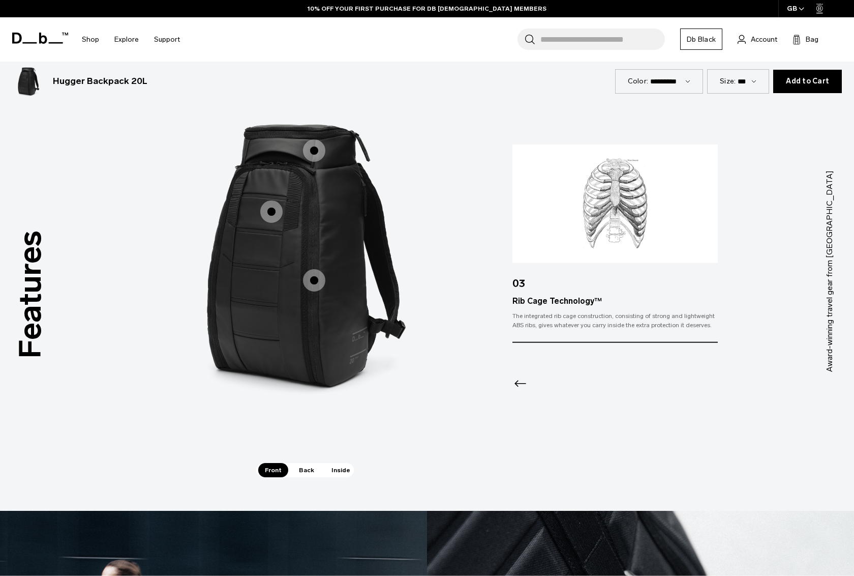
drag, startPoint x: 277, startPoint y: 208, endPoint x: 280, endPoint y: 200, distance: 8.2
click at [277, 207] on span "1 / 3" at bounding box center [271, 211] width 22 height 22
click at [309, 145] on span "1 / 3" at bounding box center [314, 150] width 22 height 22
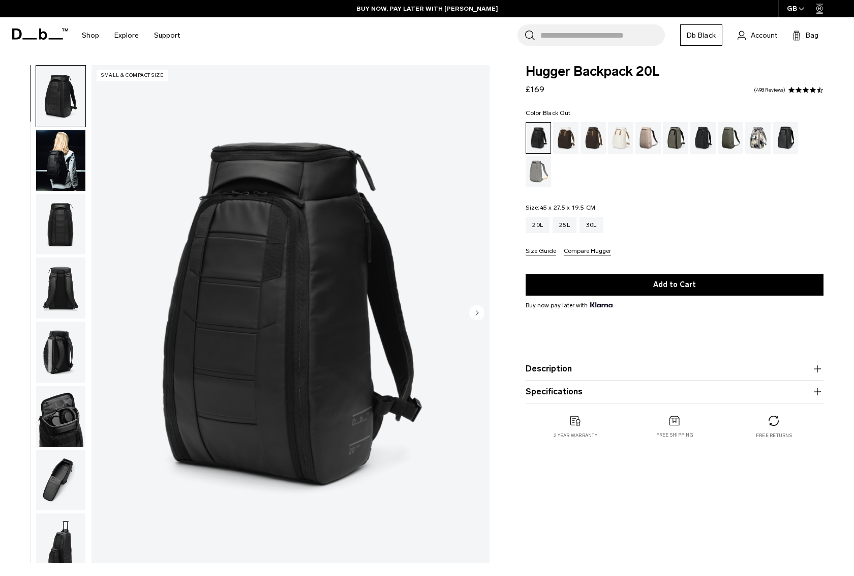
scroll to position [0, 0]
